Goal: Task Accomplishment & Management: Manage account settings

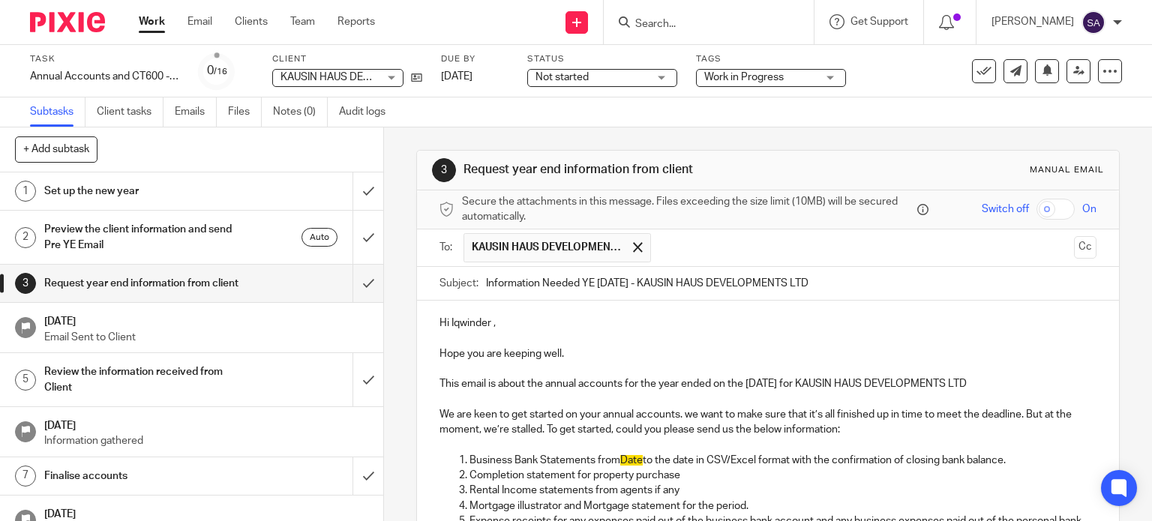
scroll to position [150, 0]
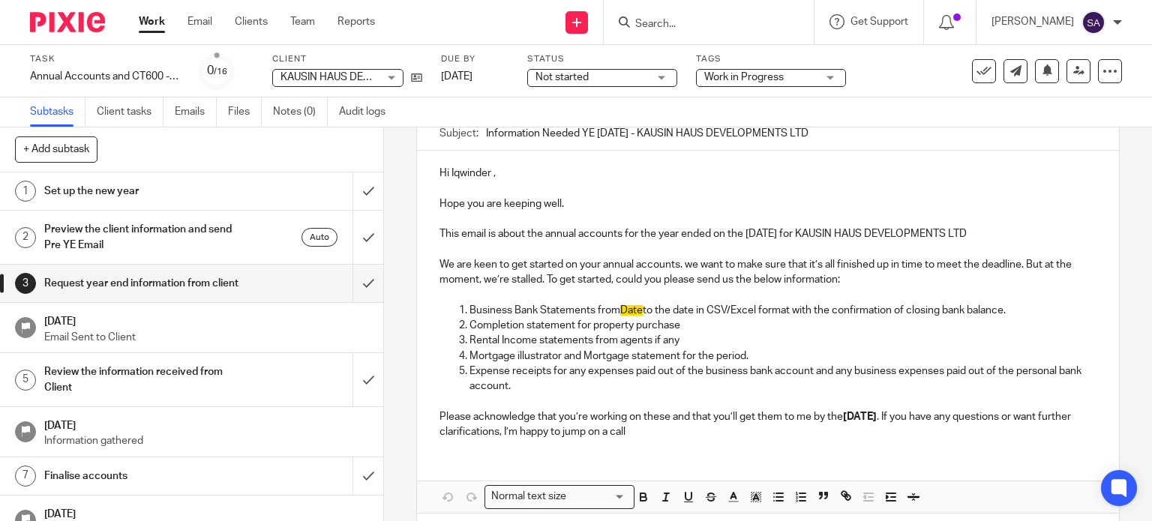
drag, startPoint x: 513, startPoint y: 299, endPoint x: 470, endPoint y: 312, distance: 45.5
click at [513, 299] on p at bounding box center [769, 295] width 658 height 15
click at [1019, 305] on p "Business Bank Statements from Date to the date in CSV/Excel format with the con…" at bounding box center [784, 310] width 628 height 15
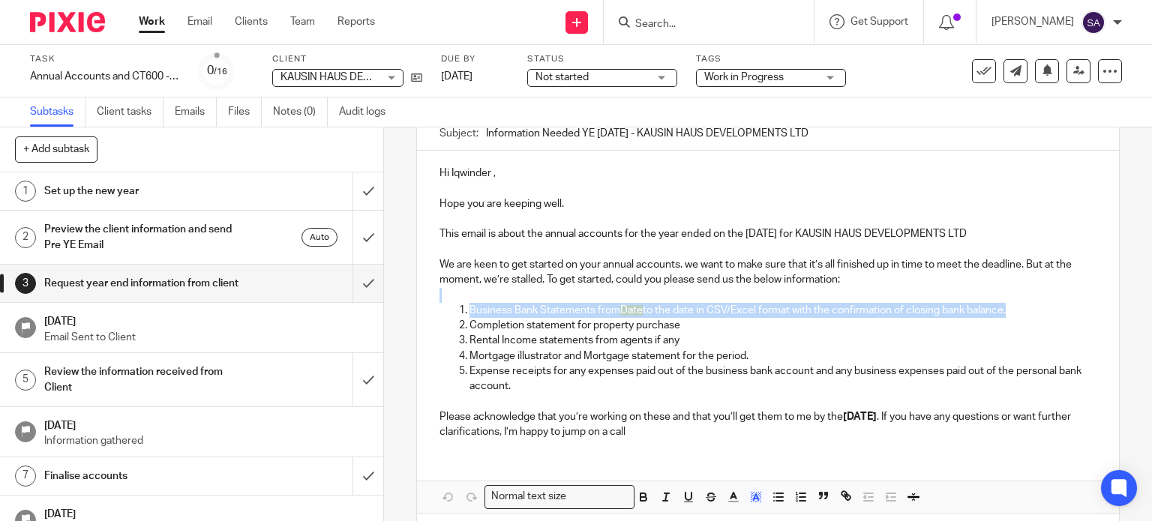
drag, startPoint x: 1016, startPoint y: 308, endPoint x: 466, endPoint y: 300, distance: 550.6
click at [466, 300] on div "Hi Iqwinder , Hope you are keeping well. This email is about the annual account…" at bounding box center [768, 301] width 703 height 300
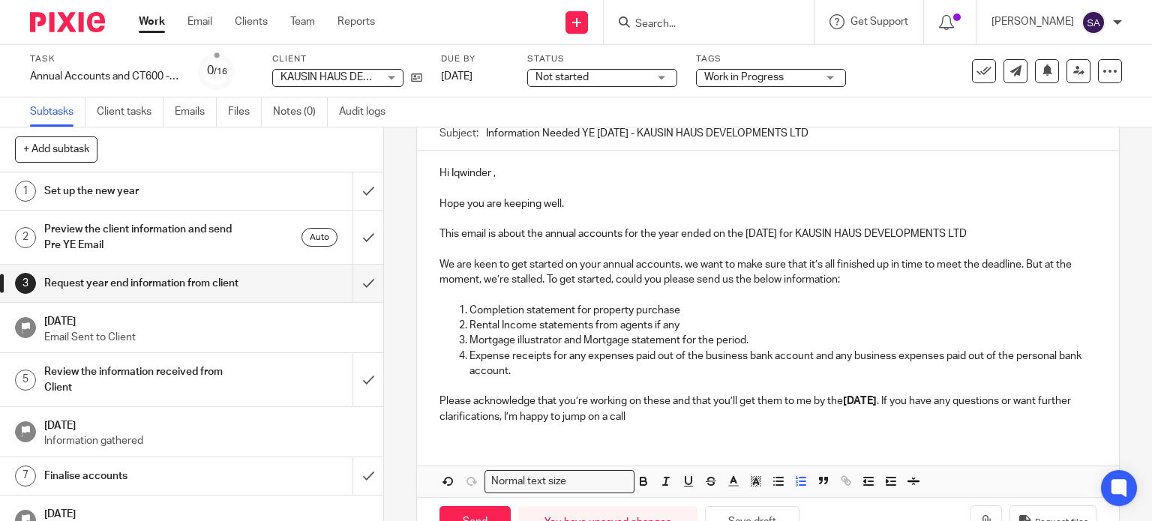
click at [632, 374] on p "Expense receipts for any expenses paid out of the business bank account and any…" at bounding box center [784, 364] width 628 height 31
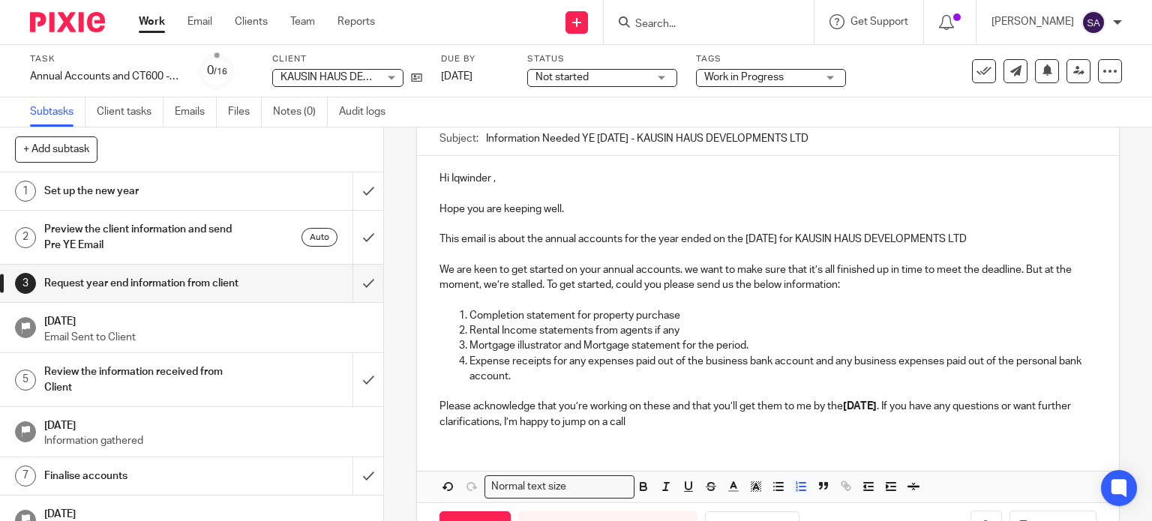
scroll to position [122, 0]
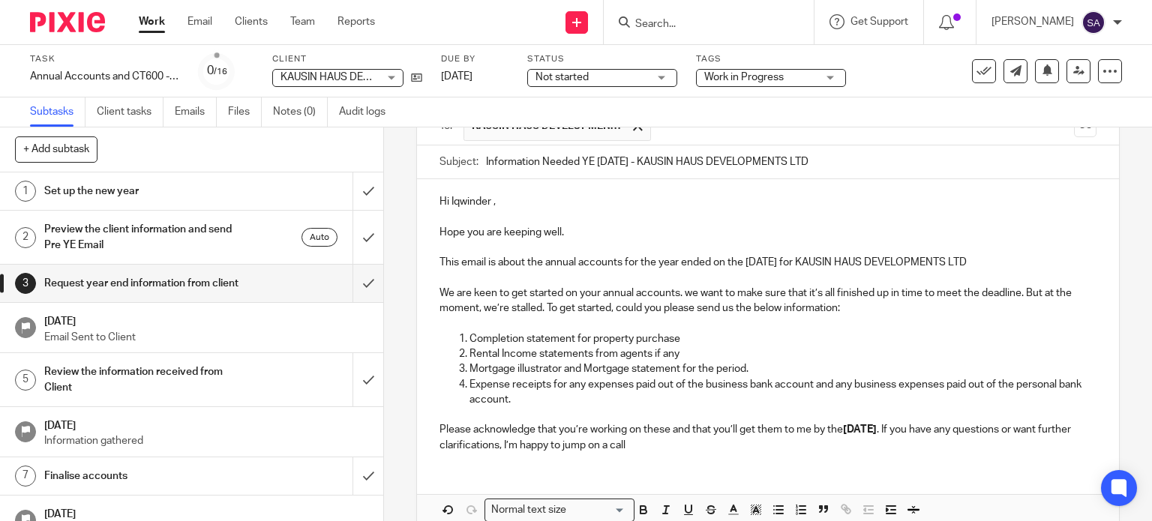
click at [941, 434] on p "Please acknowledge that you’re working on these and that you’ll get them to me …" at bounding box center [769, 437] width 658 height 31
drag, startPoint x: 932, startPoint y: 427, endPoint x: 840, endPoint y: 431, distance: 91.6
click at [840, 431] on p "Please acknowledge that you’re working on these and that you’ll get them to me …" at bounding box center [769, 437] width 658 height 31
click at [678, 25] on input "Search" at bounding box center [701, 25] width 135 height 14
click at [680, 26] on input "Search" at bounding box center [701, 25] width 135 height 14
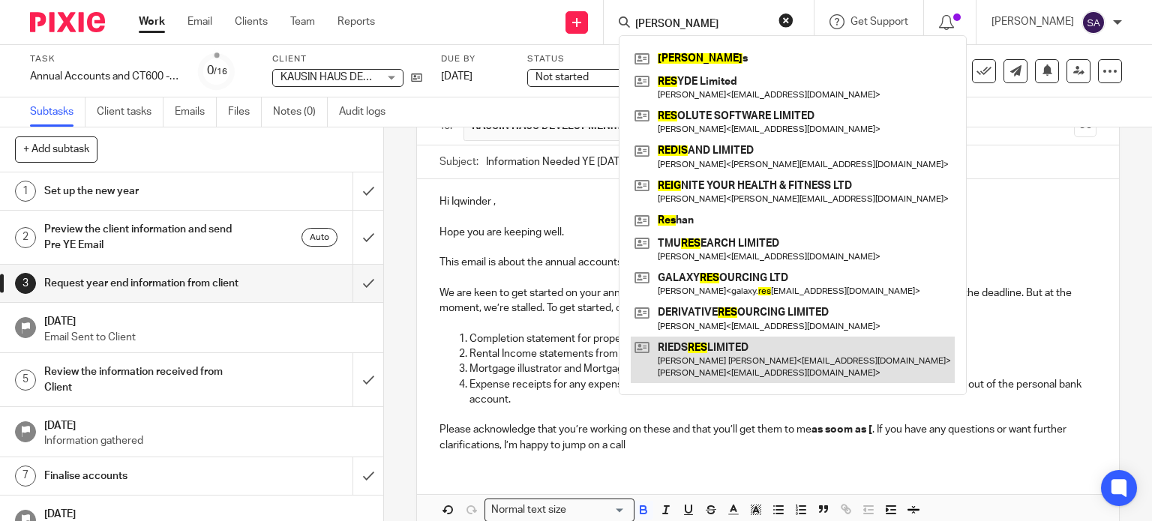
type input "reis"
click at [723, 351] on link at bounding box center [793, 360] width 324 height 47
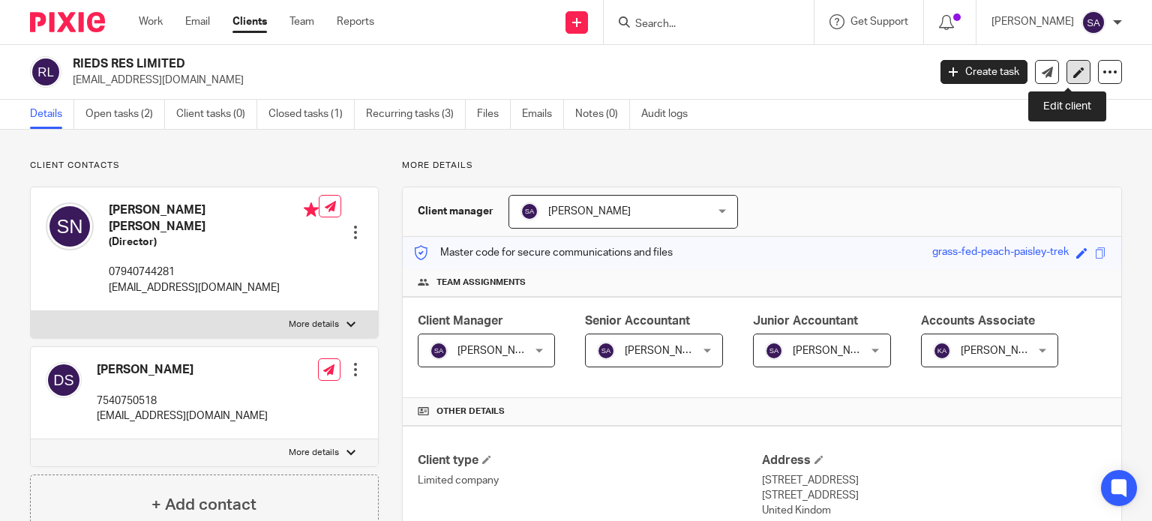
click at [1074, 77] on link at bounding box center [1079, 72] width 24 height 24
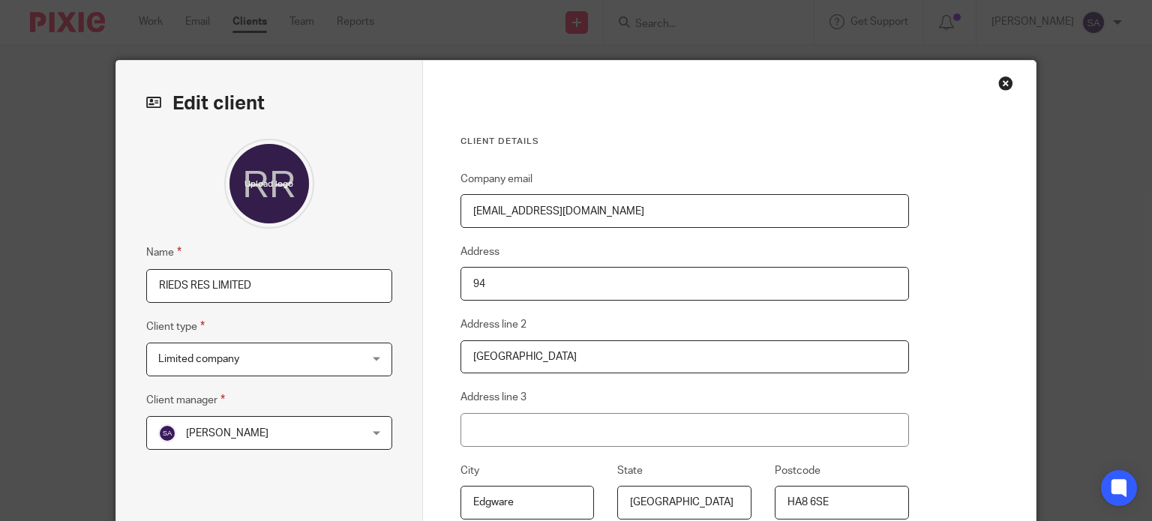
drag, startPoint x: 244, startPoint y: 281, endPoint x: 92, endPoint y: 281, distance: 152.3
click at [49, 281] on div "Edit client Name RIEDS RES LIMITED Client type Limited company Limited company …" at bounding box center [576, 260] width 1152 height 521
click at [314, 263] on fieldset "Name RIEDS RES LIMITED" at bounding box center [269, 273] width 246 height 59
drag, startPoint x: 263, startPoint y: 291, endPoint x: 137, endPoint y: 284, distance: 126.2
click at [137, 284] on div "Edit client Name RIEDS RES LIMITED Client type Limited company Limited company …" at bounding box center [269, 387] width 307 height 653
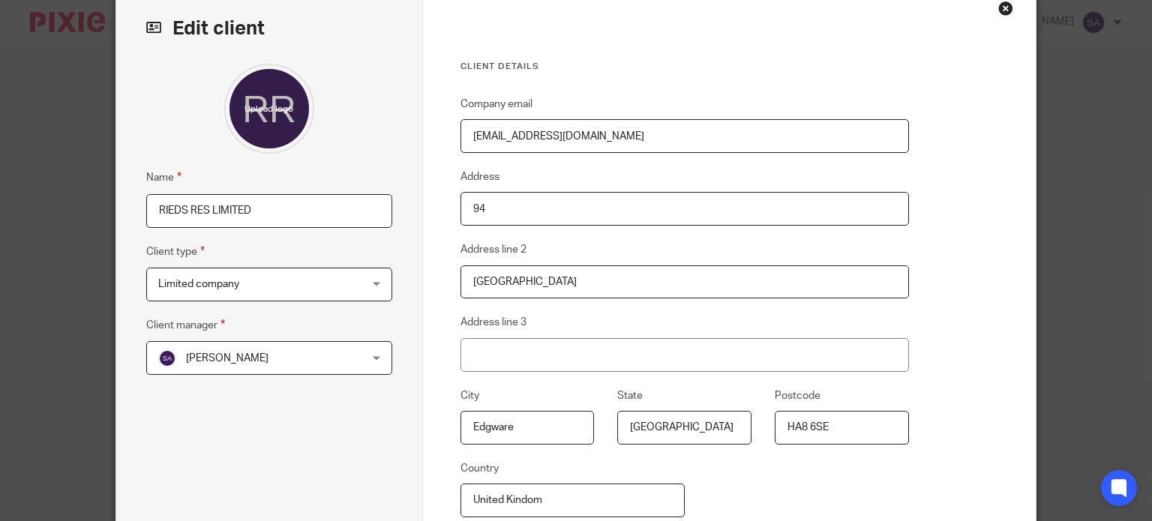
scroll to position [150, 0]
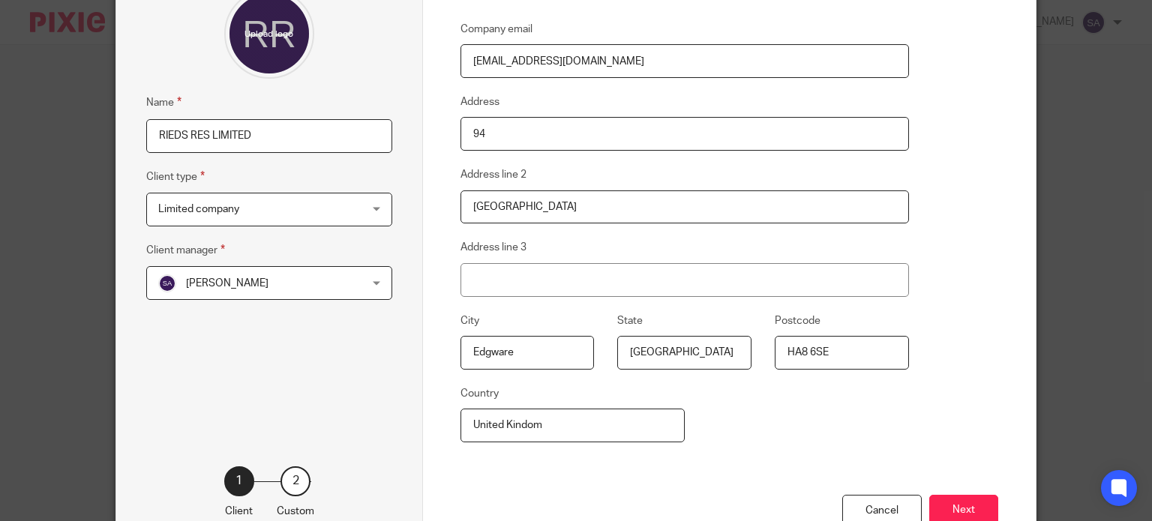
drag, startPoint x: 503, startPoint y: 118, endPoint x: 436, endPoint y: 138, distance: 70.5
click at [436, 138] on div "Client details Company email [EMAIL_ADDRESS][DOMAIN_NAME] Address 94 Address li…" at bounding box center [730, 237] width 614 height 653
drag, startPoint x: 560, startPoint y: 209, endPoint x: 399, endPoint y: 213, distance: 160.5
click at [399, 213] on div "Edit client Name RIEDS RES LIMITED Client type Limited company Limited company …" at bounding box center [576, 237] width 920 height 653
drag, startPoint x: 837, startPoint y: 356, endPoint x: 738, endPoint y: 355, distance: 99.0
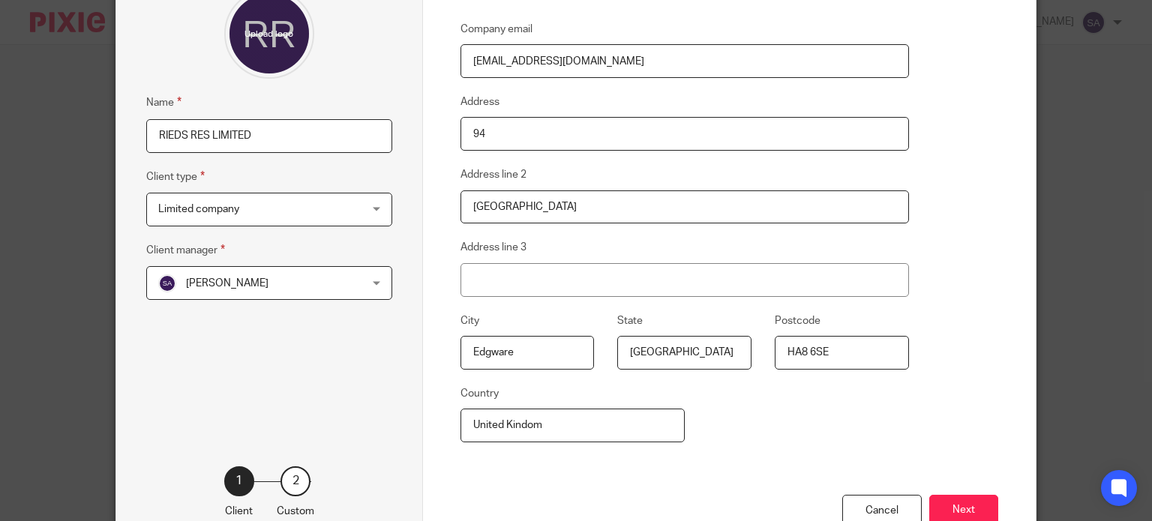
click at [738, 355] on div "City Edgware State [GEOGRAPHIC_DATA] Postcode HA8 6SE" at bounding box center [673, 348] width 472 height 73
drag, startPoint x: 530, startPoint y: 421, endPoint x: 609, endPoint y: 416, distance: 78.9
click at [371, 419] on div "Edit client Name RIEDS RES LIMITED Client type Limited company Limited company …" at bounding box center [576, 237] width 920 height 653
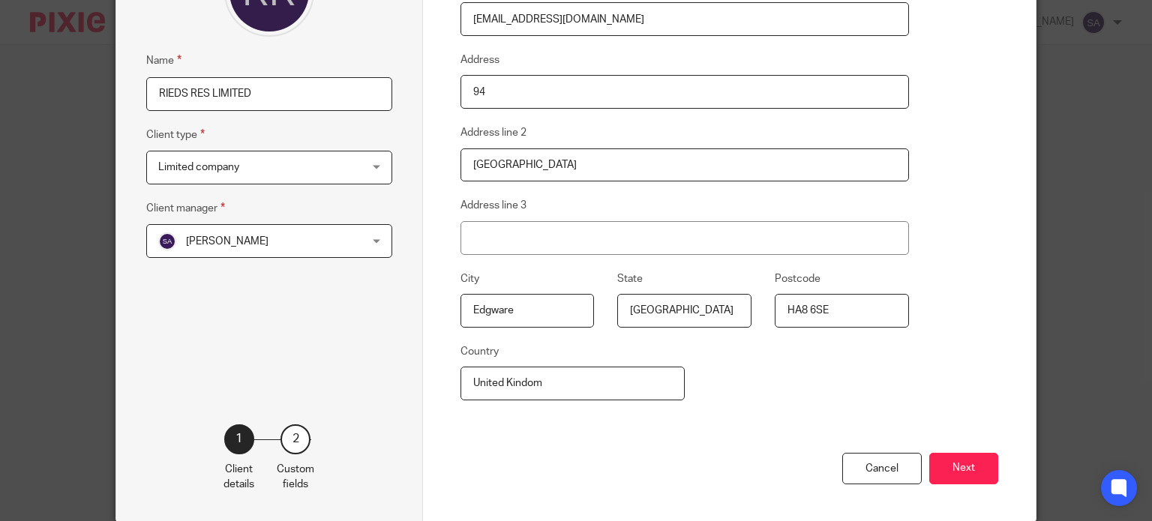
scroll to position [225, 0]
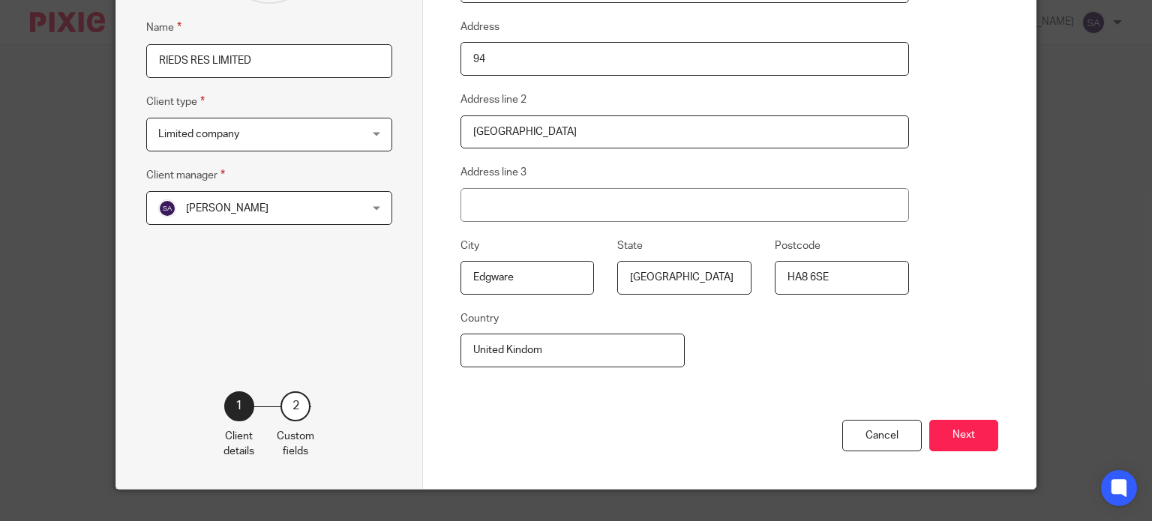
click at [981, 438] on button "Next" at bounding box center [963, 436] width 69 height 32
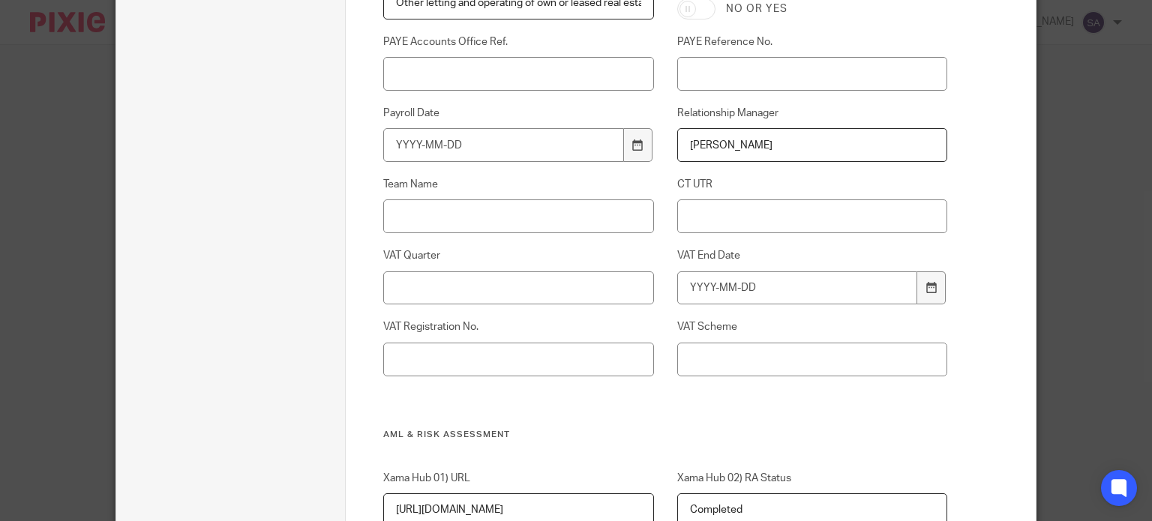
scroll to position [835, 0]
click at [717, 203] on input "CT UTR" at bounding box center [812, 214] width 270 height 34
paste input "3CA9D3FA"
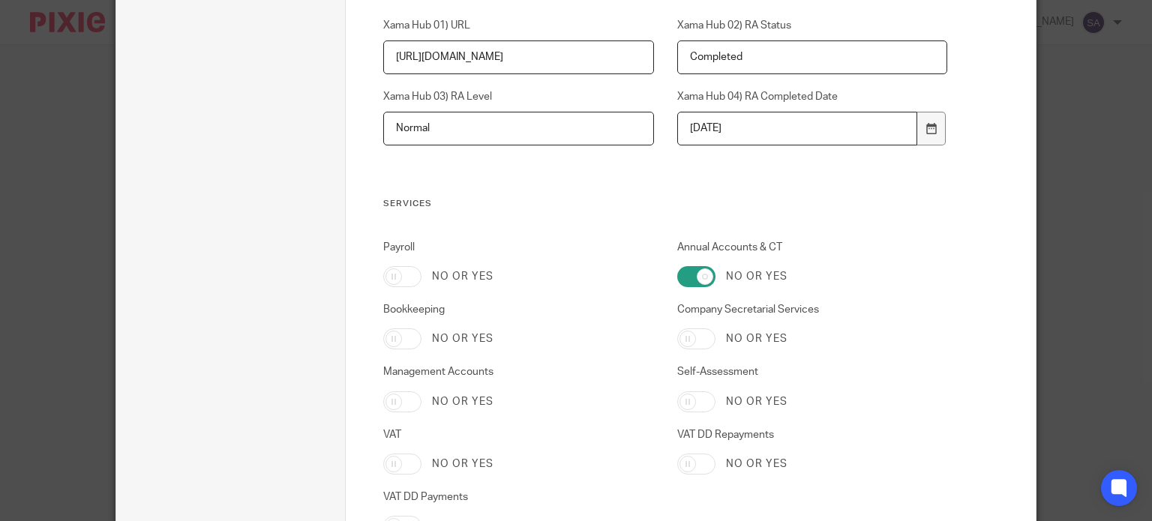
type input "3CA9D3FA"
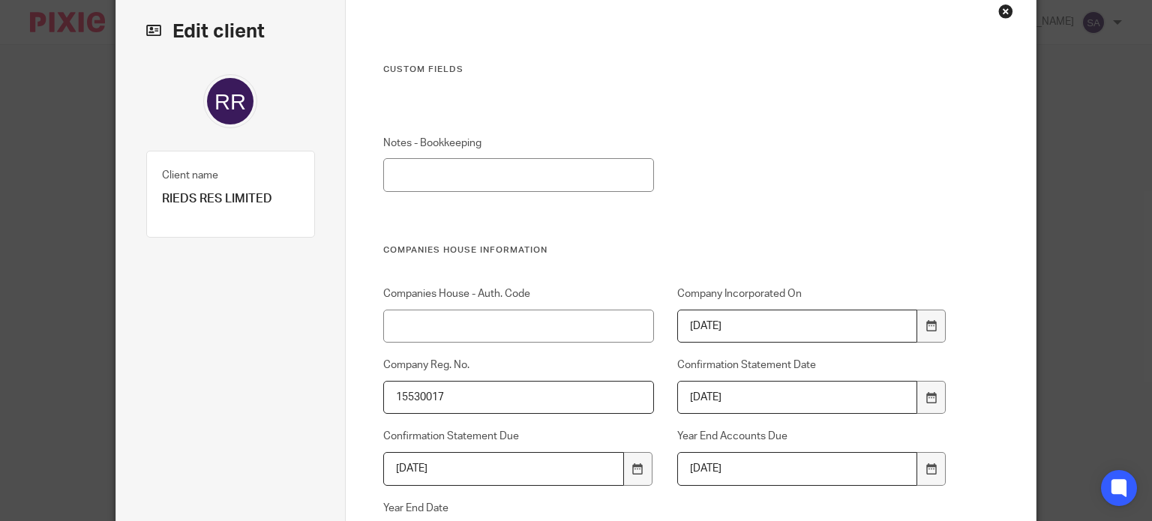
scroll to position [0, 0]
